Goal: Find contact information: Obtain details needed to contact an individual or organization

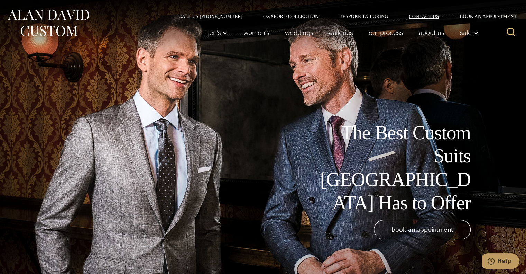
click at [425, 14] on link "Contact Us" at bounding box center [424, 16] width 51 height 5
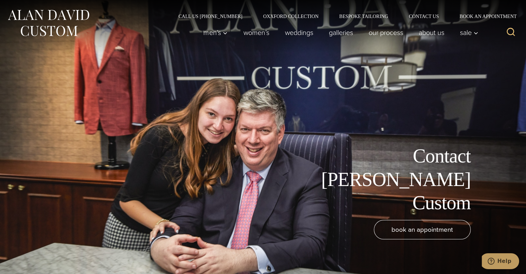
click at [433, 10] on div "Call Us (212) 227-4040 Oxxford Collection Bespoke Tailoring Contact Us Book an …" at bounding box center [263, 9] width 526 height 19
click at [433, 15] on link "Contact Us" at bounding box center [424, 16] width 51 height 5
click at [501, 256] on button "Help" at bounding box center [499, 261] width 39 height 16
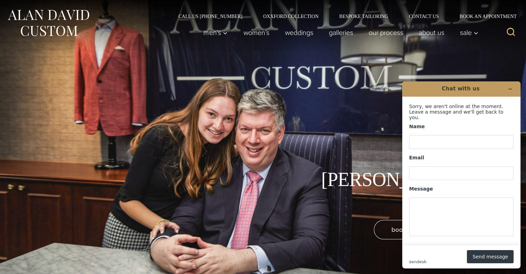
click at [465, 70] on div "Contact Alan David Custom book an appointment" at bounding box center [263, 137] width 526 height 274
click at [394, 130] on div "Contact Alan David Custom book an appointment" at bounding box center [263, 137] width 526 height 274
click at [513, 82] on header "Chat with us" at bounding box center [461, 88] width 118 height 15
click at [510, 89] on icon "Minimize widget" at bounding box center [510, 89] width 5 height 5
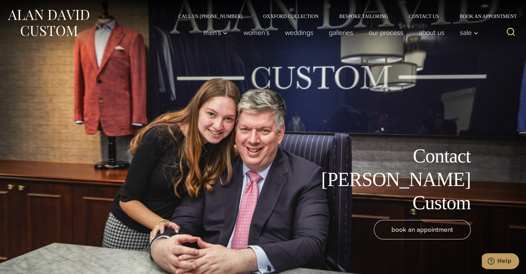
click at [401, 142] on div "Contact Alan David Custom book an appointment" at bounding box center [263, 137] width 526 height 274
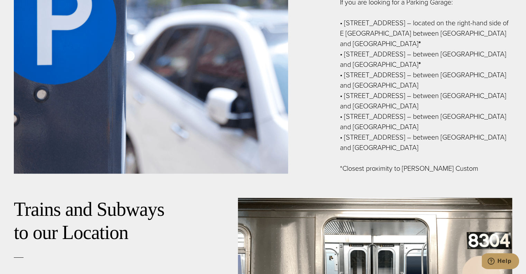
scroll to position [905, 0]
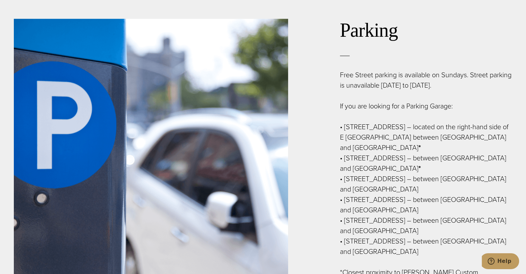
click at [445, 48] on div at bounding box center [426, 56] width 172 height 28
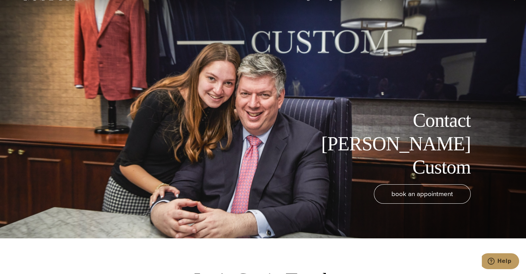
scroll to position [0, 0]
